Goal: Transaction & Acquisition: Purchase product/service

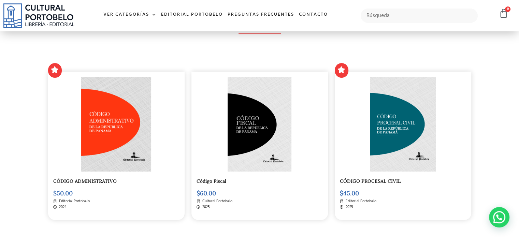
scroll to position [134, 0]
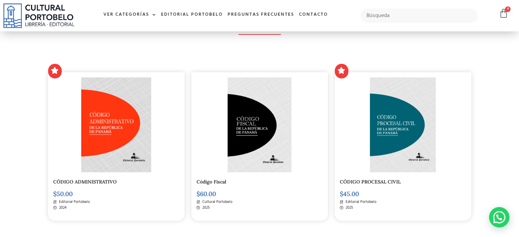
click at [386, 116] on img at bounding box center [403, 124] width 66 height 95
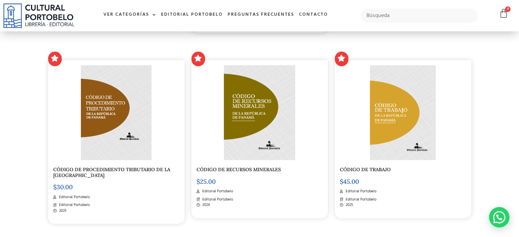
scroll to position [705, 0]
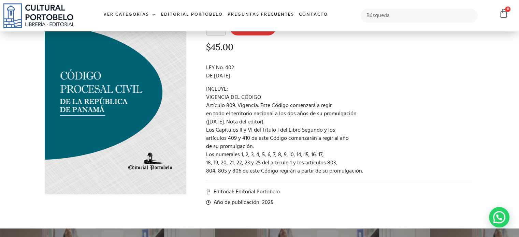
scroll to position [27, 0]
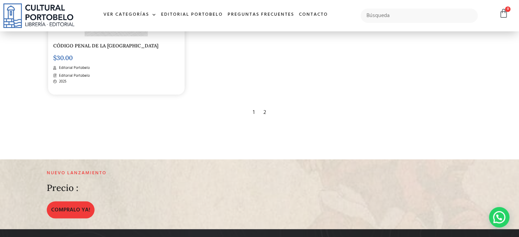
scroll to position [1320, 0]
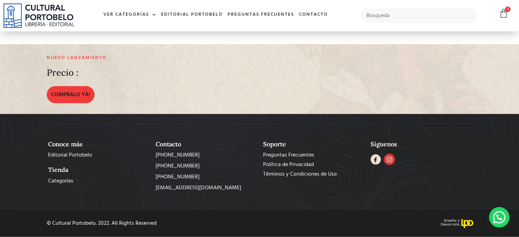
click at [390, 159] on icon at bounding box center [389, 160] width 6 height 6
